Goal: Submit feedback/report problem

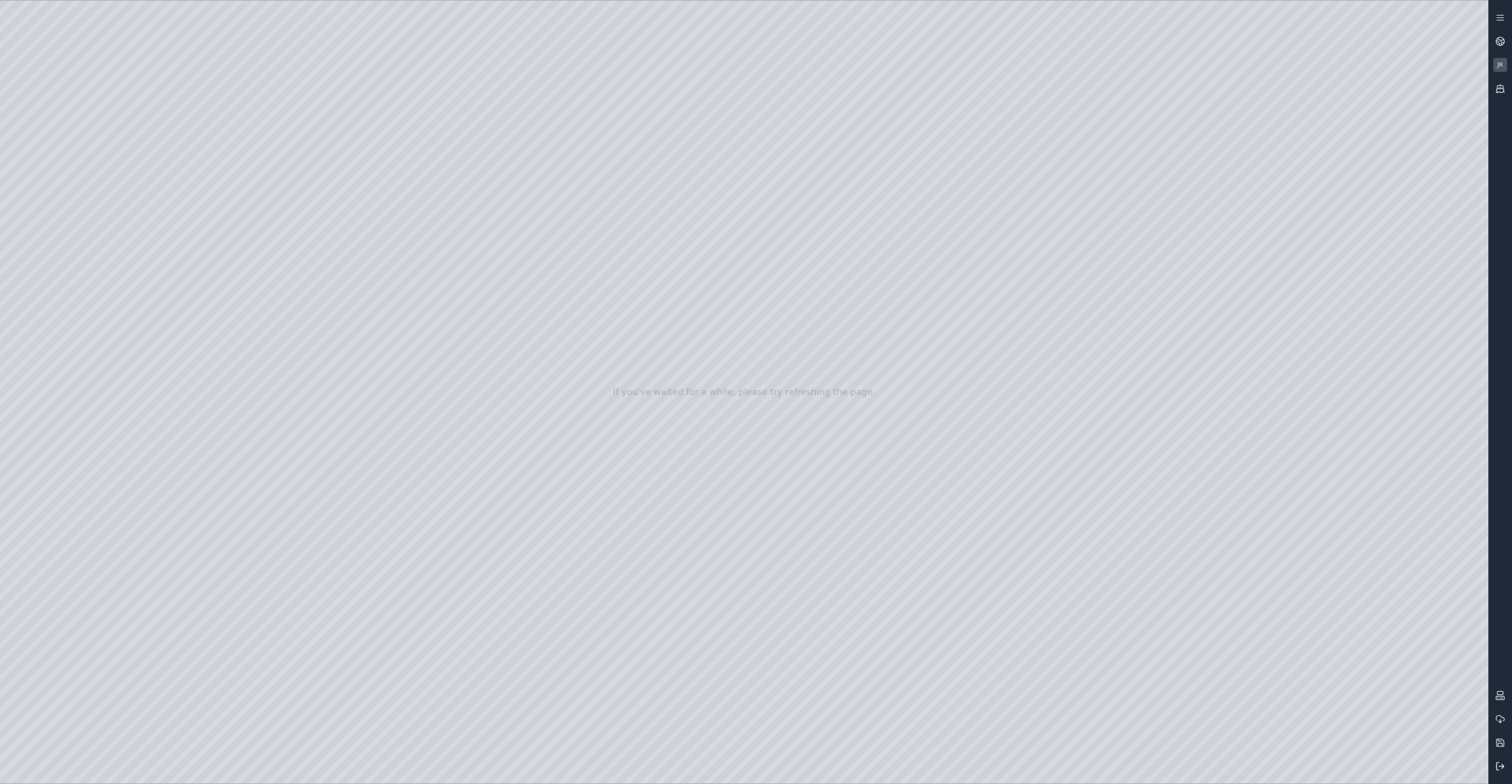
click at [1500, 768] on icon at bounding box center [1500, 766] width 10 height 10
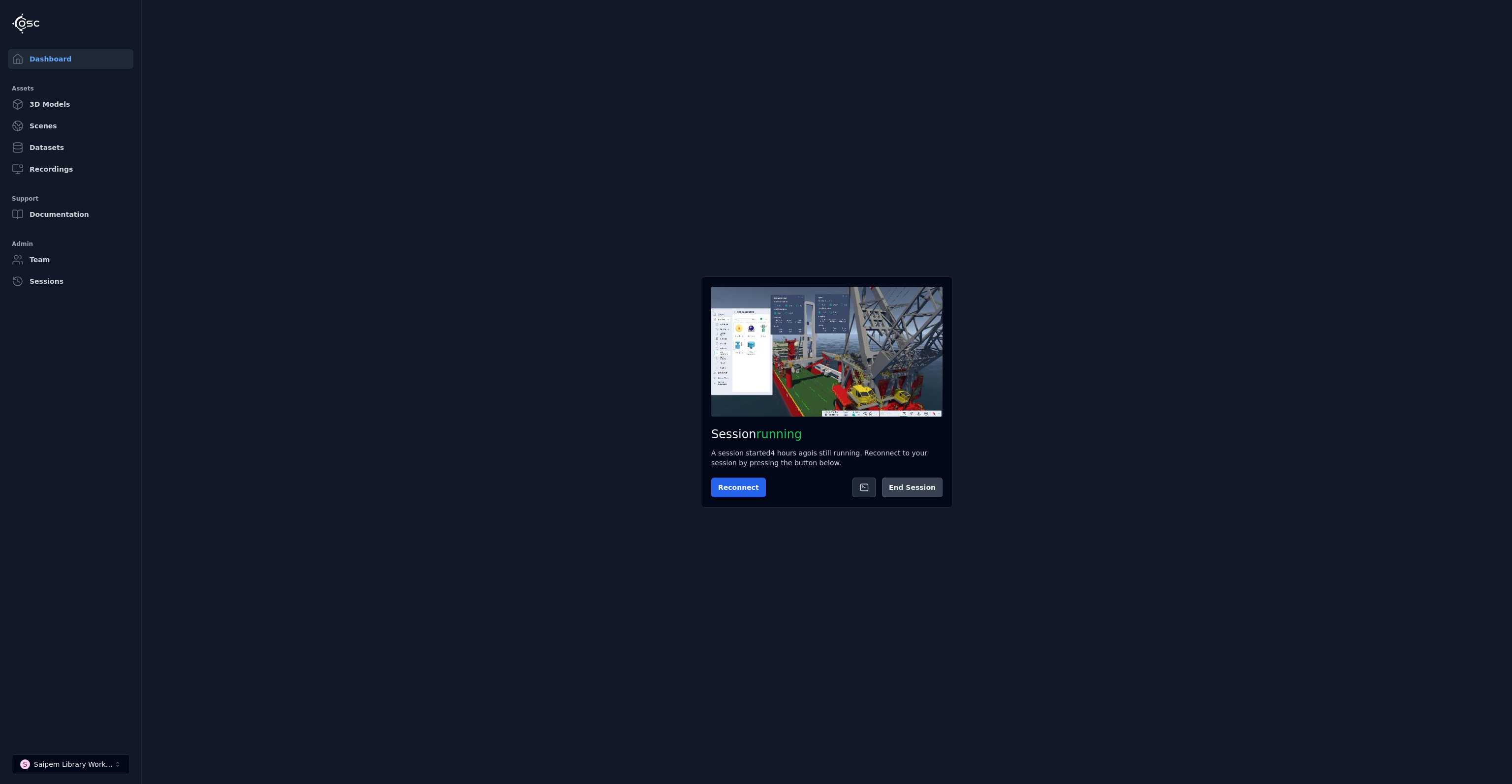
click at [930, 491] on button "End Session" at bounding box center [912, 487] width 61 height 19
